Goal: Transaction & Acquisition: Purchase product/service

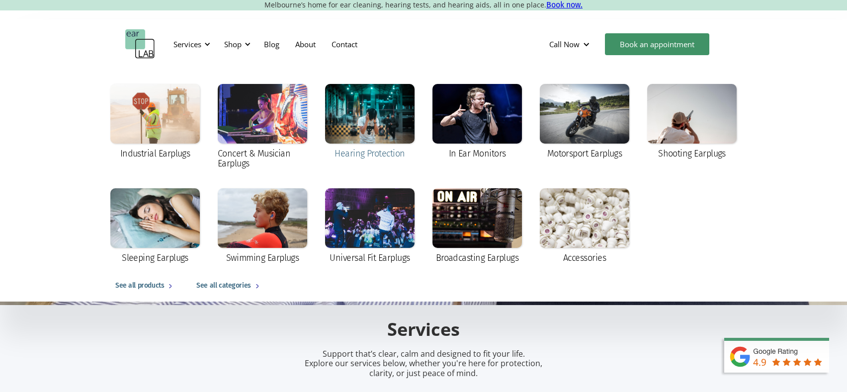
click at [375, 126] on div at bounding box center [370, 114] width 90 height 60
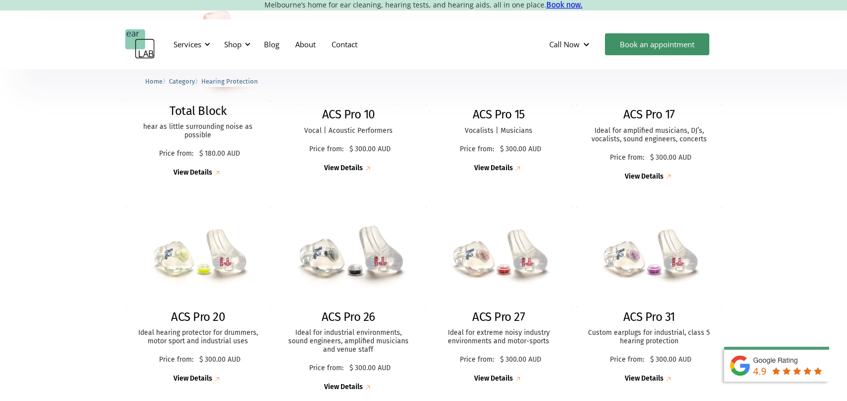
scroll to position [298, 0]
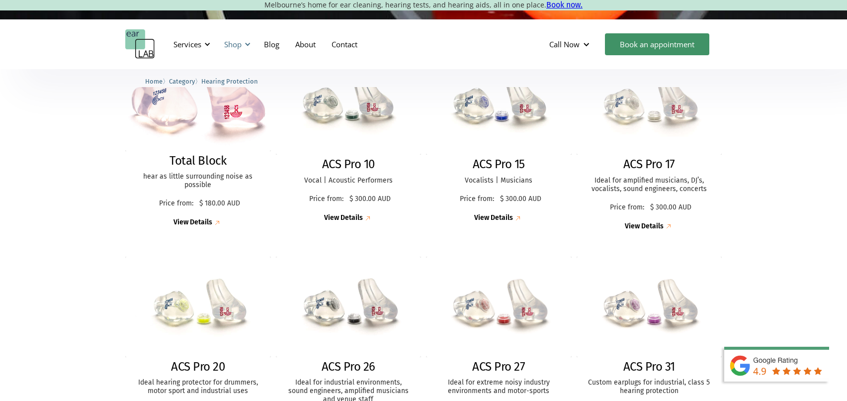
click at [242, 43] on div "Shop" at bounding box center [232, 44] width 17 height 10
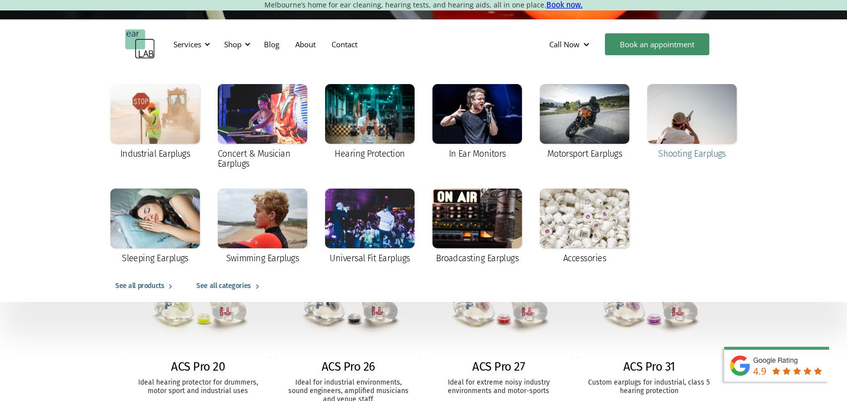
click at [703, 120] on div at bounding box center [693, 114] width 90 height 60
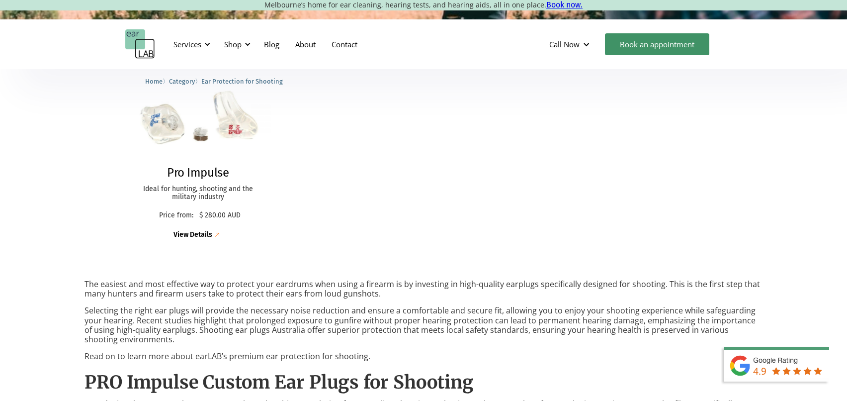
scroll to position [298, 0]
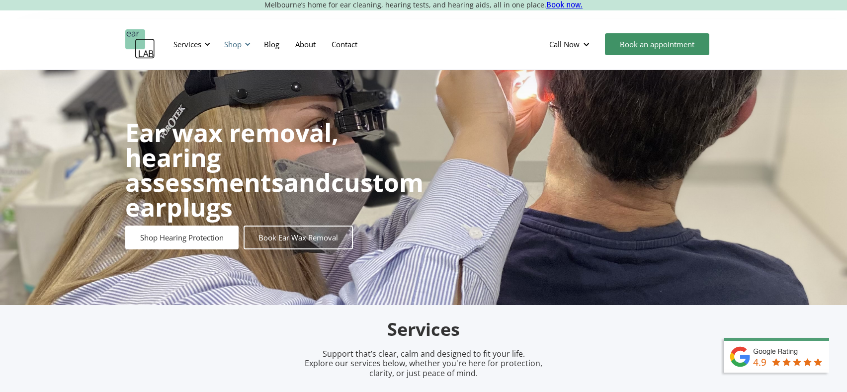
click at [237, 44] on div "Shop" at bounding box center [232, 44] width 17 height 10
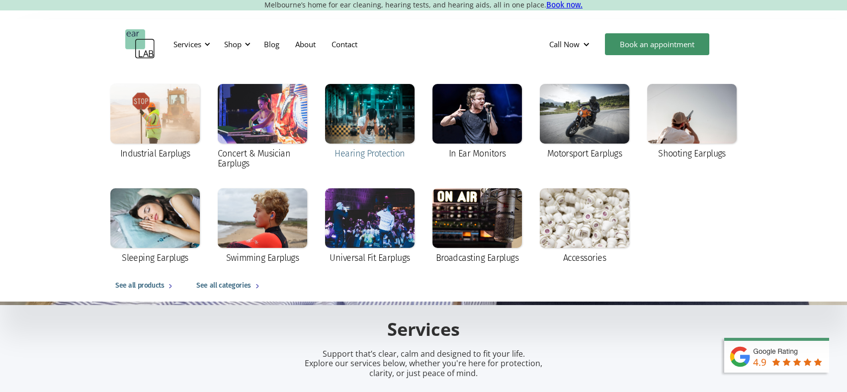
click at [373, 128] on div at bounding box center [370, 114] width 90 height 60
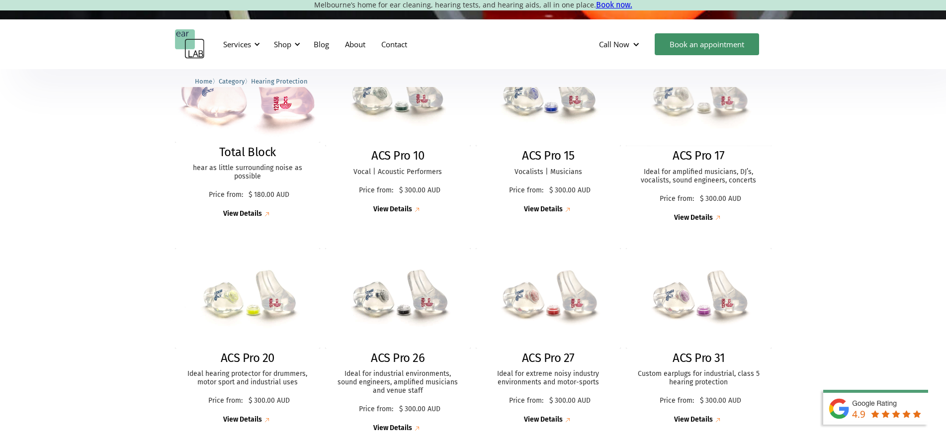
scroll to position [348, 0]
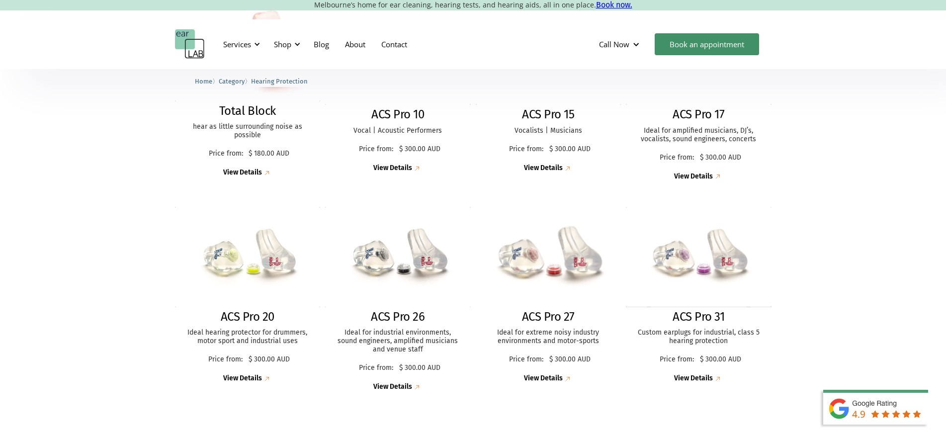
click at [556, 318] on h2 "ACS Pro 27" at bounding box center [548, 317] width 53 height 14
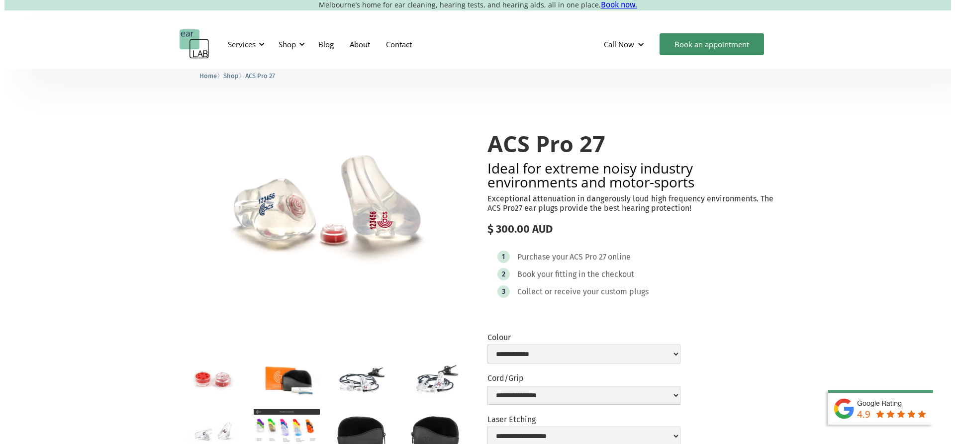
scroll to position [199, 0]
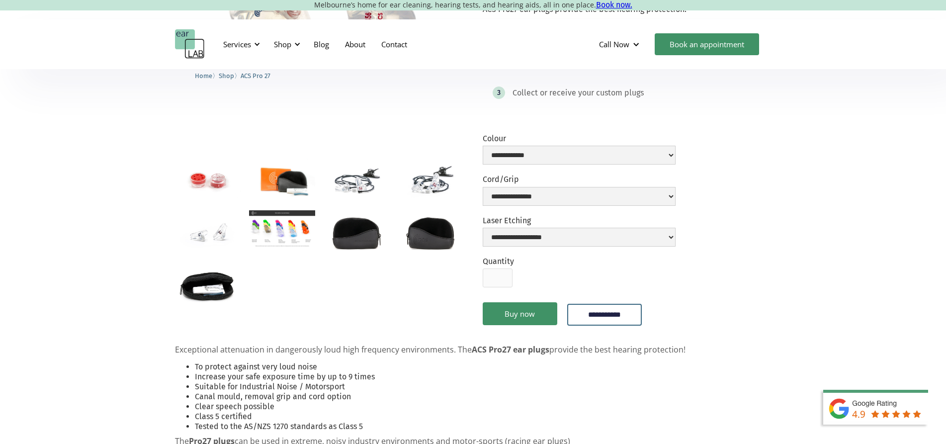
click at [286, 247] on img "open lightbox" at bounding box center [282, 228] width 66 height 37
